Goal: Find specific page/section: Find specific page/section

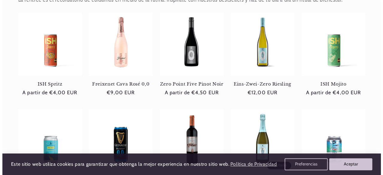
scroll to position [320, 0]
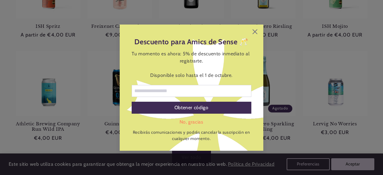
drag, startPoint x: 381, startPoint y: 22, endPoint x: 382, endPoint y: 69, distance: 46.4
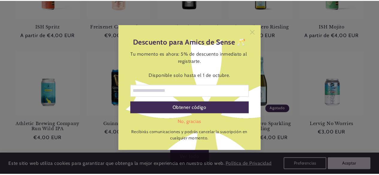
scroll to position [0, 0]
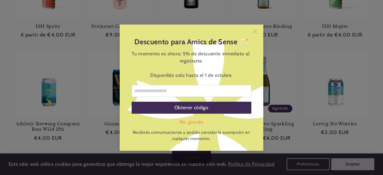
click at [256, 33] on icon at bounding box center [255, 31] width 5 height 5
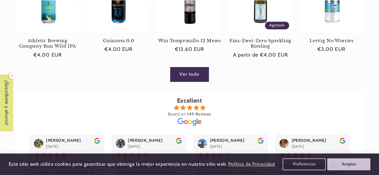
scroll to position [409, 0]
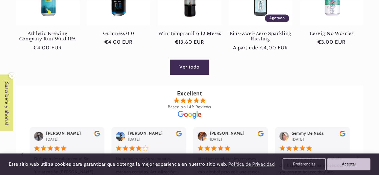
click at [193, 72] on link "Ver todo" at bounding box center [189, 67] width 39 height 15
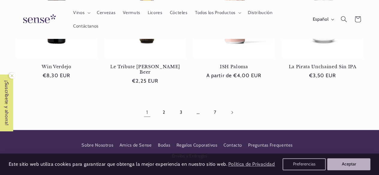
scroll to position [0, 337]
click at [89, 13] on icon at bounding box center [88, 13] width 3 height 2
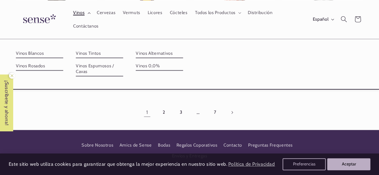
scroll to position [0, 0]
click at [142, 67] on link "Vinos 0,0%" at bounding box center [159, 66] width 47 height 10
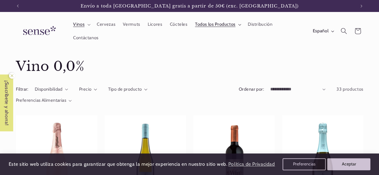
click at [240, 25] on summary "Todos los Productos" at bounding box center [217, 24] width 53 height 13
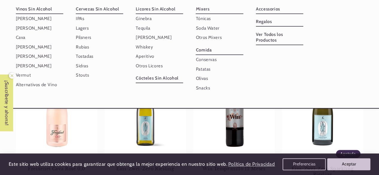
scroll to position [57, 0]
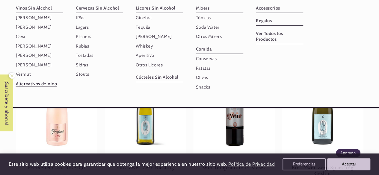
click at [41, 88] on link "Alternativos de Vino" at bounding box center [39, 83] width 47 height 9
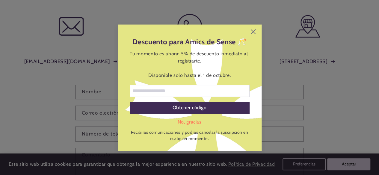
scroll to position [84, 0]
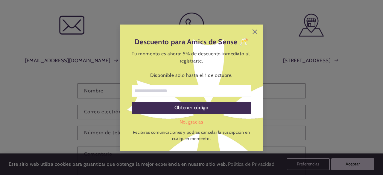
click at [378, 91] on html "Este sitio web utiliza cookies para garantizar que obtenga la mejor experiencia…" at bounding box center [191, 3] width 383 height 175
click at [254, 31] on icon at bounding box center [255, 31] width 5 height 5
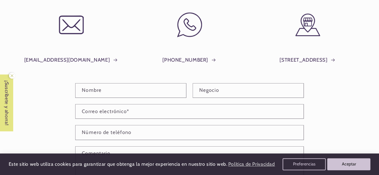
scroll to position [0, 337]
